Goal: Navigation & Orientation: Find specific page/section

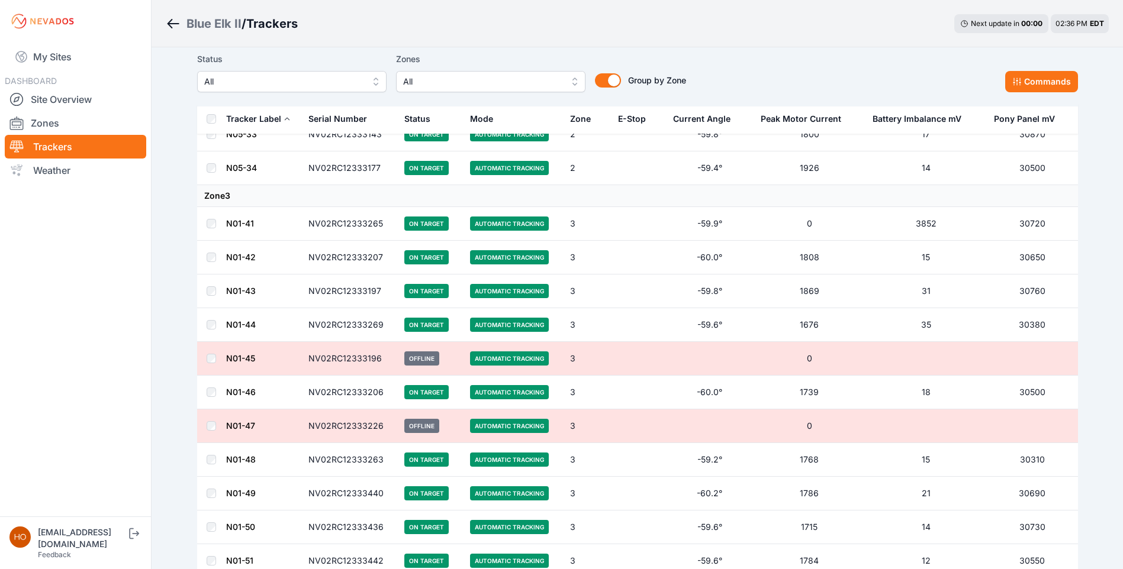
scroll to position [5170, 0]
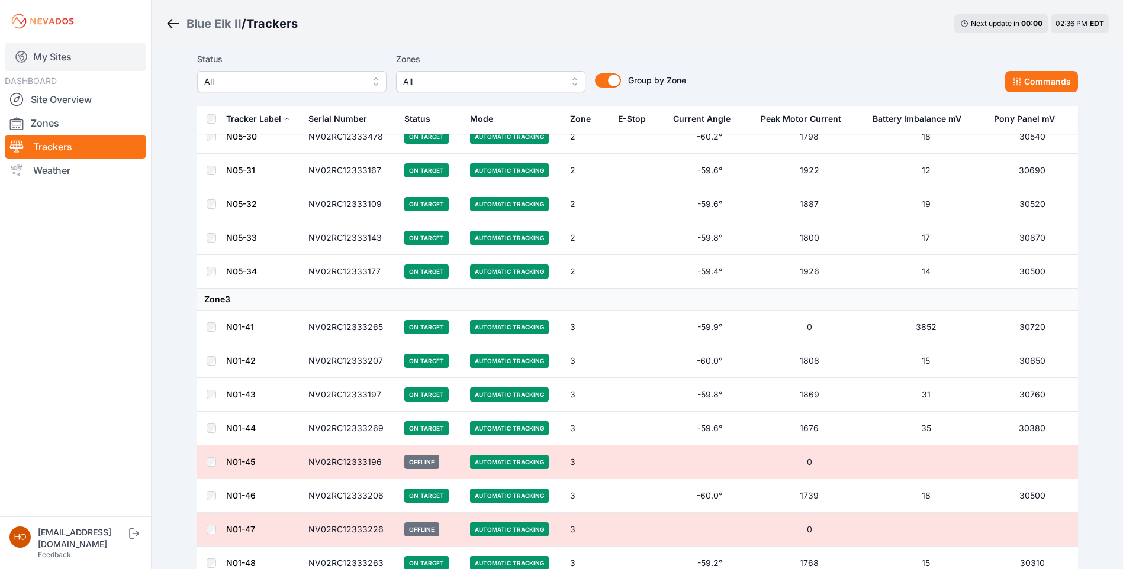
click at [62, 60] on link "My Sites" at bounding box center [75, 57] width 141 height 28
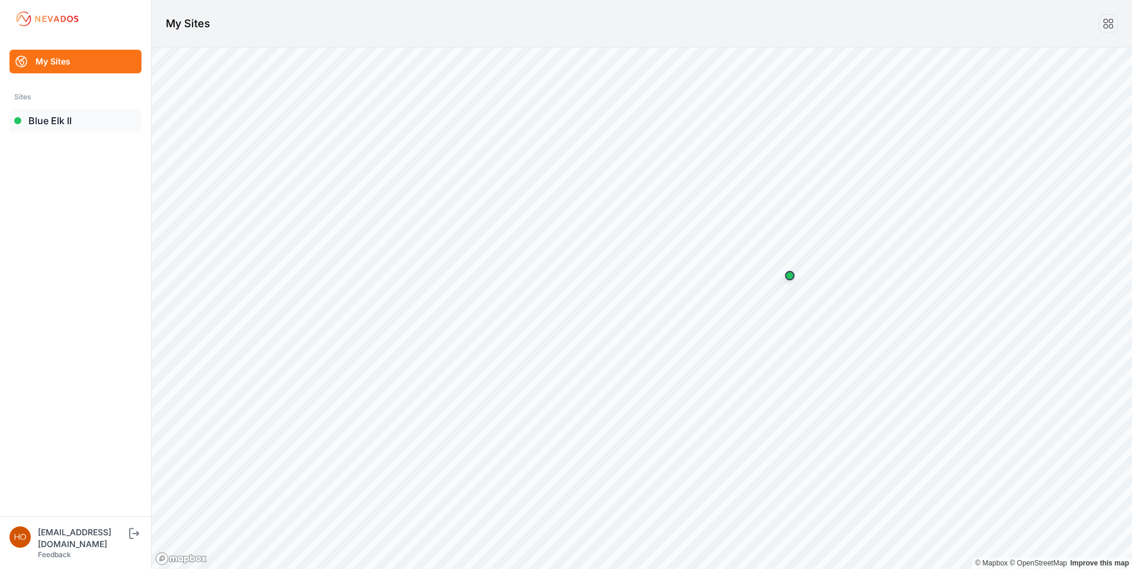
click at [59, 126] on link "Blue Elk II" at bounding box center [75, 121] width 132 height 24
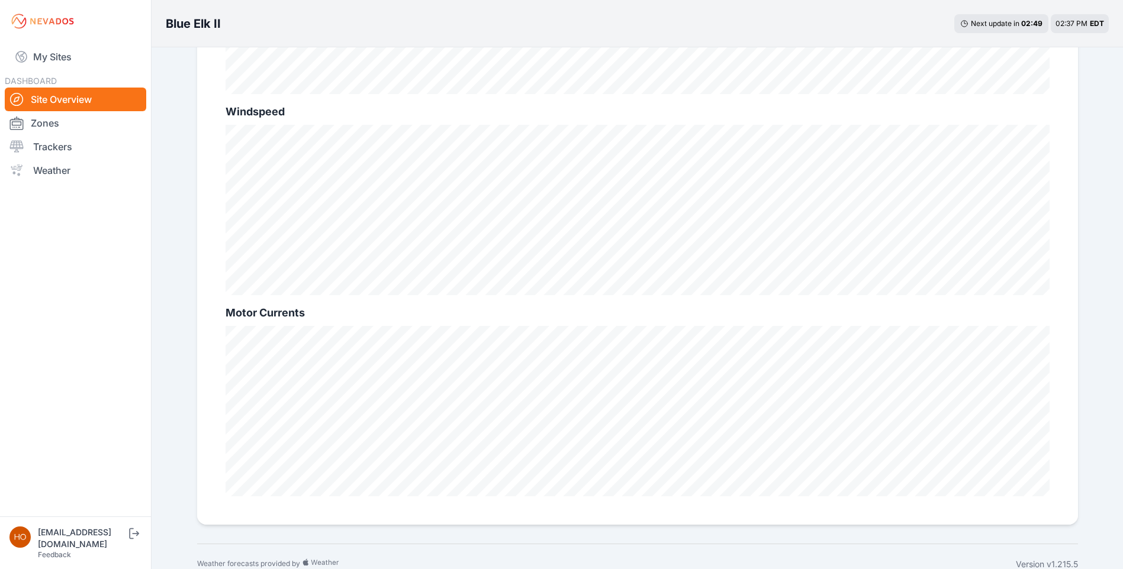
scroll to position [752, 0]
